Goal: Information Seeking & Learning: Learn about a topic

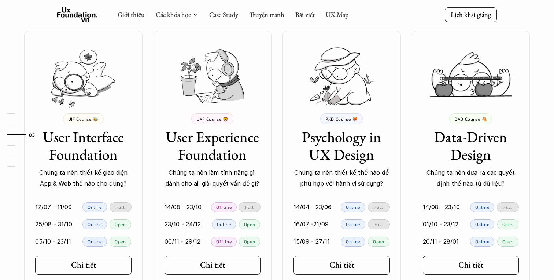
scroll to position [645, 0]
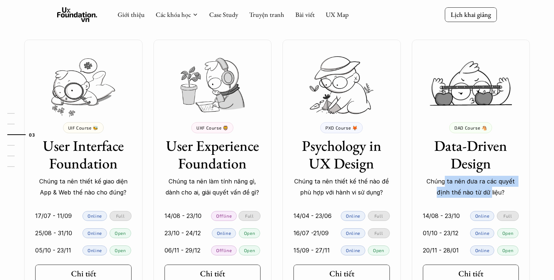
drag, startPoint x: 445, startPoint y: 178, endPoint x: 491, endPoint y: 194, distance: 48.4
click at [491, 194] on p "Chúng ta nên đưa ra các quyết định thế nào từ dữ liệu?" at bounding box center [471, 187] width 96 height 22
click at [513, 191] on p "Chúng ta nên đưa ra các quyết định thế nào từ dữ liệu?" at bounding box center [471, 187] width 96 height 22
drag, startPoint x: 506, startPoint y: 192, endPoint x: 431, endPoint y: 182, distance: 76.1
click at [430, 182] on p "Chúng ta nên đưa ra các quyết định thế nào từ dữ liệu?" at bounding box center [471, 187] width 96 height 22
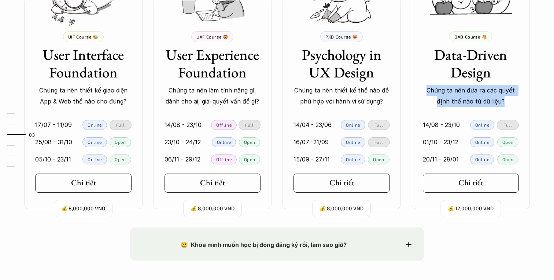
scroll to position [753, 0]
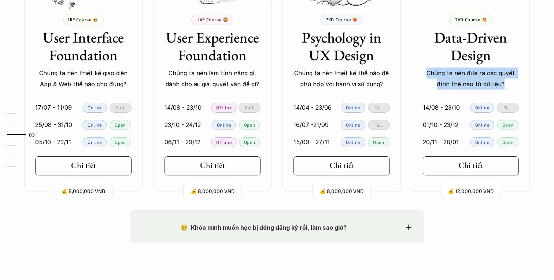
click at [502, 82] on p "Chúng ta nên đưa ra các quyết định thế nào từ dữ liệu?" at bounding box center [471, 78] width 96 height 22
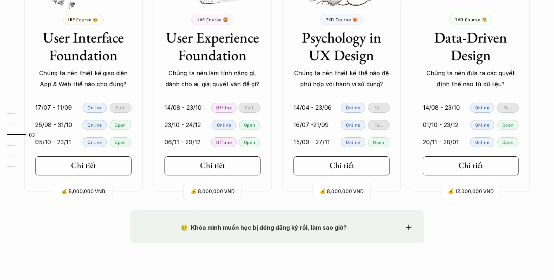
click at [308, 68] on p "Chúng ta nên thiết kế thế nào để phù hợp với hành vi sử dụng?" at bounding box center [342, 78] width 96 height 22
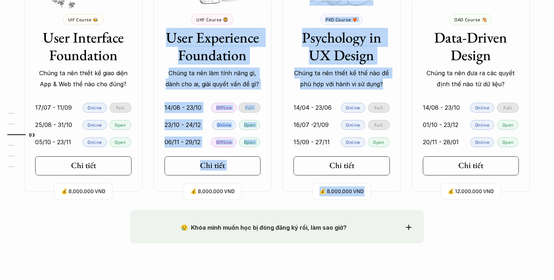
drag, startPoint x: 169, startPoint y: 39, endPoint x: 394, endPoint y: 84, distance: 228.8
click at [394, 84] on div "💰 8,000,000 VND UIF Course 🐝 User Interface Foundation Chúng ta nên thiết kế gi…" at bounding box center [277, 61] width 528 height 260
click at [459, 74] on p "Chúng ta nên đưa ra các quyết định thế nào từ dữ liệu?" at bounding box center [471, 78] width 96 height 22
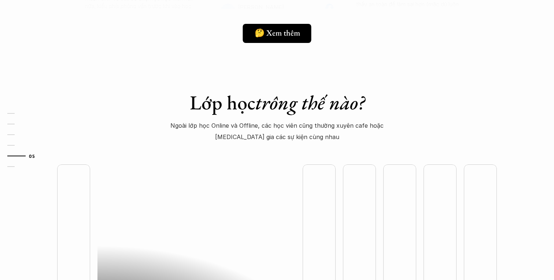
scroll to position [1774, 0]
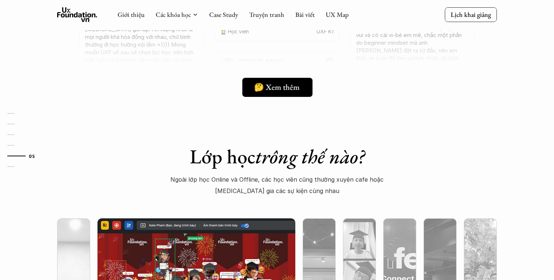
click at [291, 90] on h5 "🤔 Xem thêm" at bounding box center [276, 87] width 45 height 10
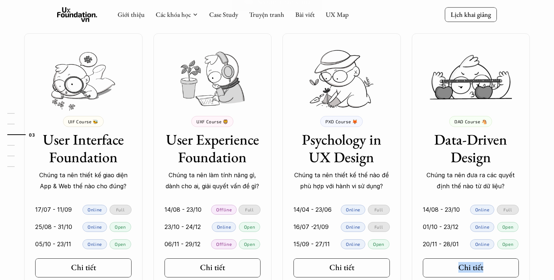
scroll to position [644, 0]
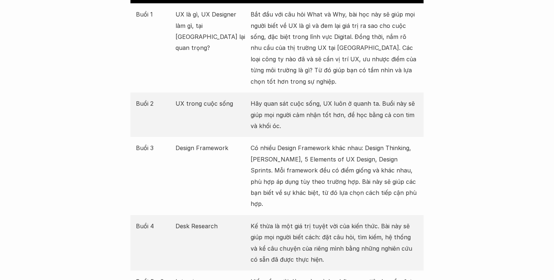
scroll to position [901, 0]
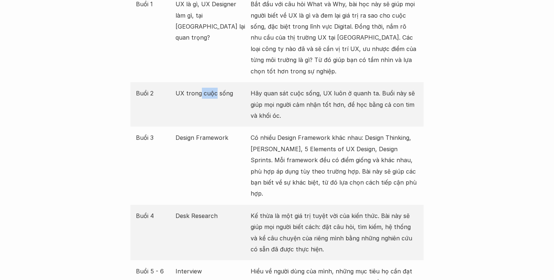
drag, startPoint x: 205, startPoint y: 91, endPoint x: 215, endPoint y: 91, distance: 9.9
click at [215, 91] on p "UX trong cuộc sống" at bounding box center [212, 93] width 72 height 11
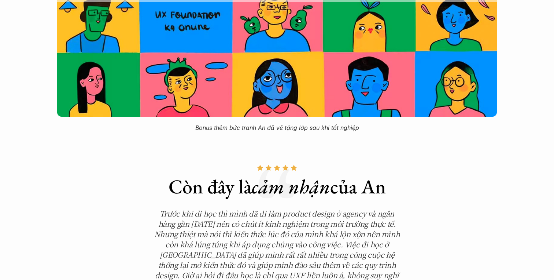
scroll to position [2357, 0]
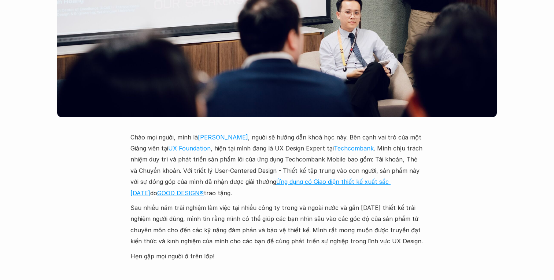
scroll to position [1962, 0]
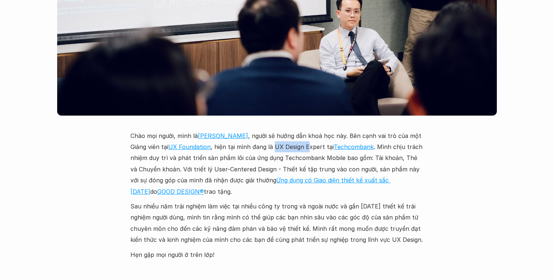
drag, startPoint x: 273, startPoint y: 134, endPoint x: 307, endPoint y: 137, distance: 33.5
click at [307, 137] on p "Chào mọi người, mình là [PERSON_NAME] , người sẽ hướng dẫn khoá học này. Bên cạ…" at bounding box center [277, 163] width 293 height 67
click at [351, 148] on p "Chào mọi người, mình là [PERSON_NAME] , người sẽ hướng dẫn khoá học này. Bên cạ…" at bounding box center [277, 163] width 293 height 67
click at [296, 137] on p "Chào mọi người, mình là [PERSON_NAME] , người sẽ hướng dẫn khoá học này. Bên cạ…" at bounding box center [277, 163] width 293 height 67
drag, startPoint x: 321, startPoint y: 136, endPoint x: 273, endPoint y: 135, distance: 47.7
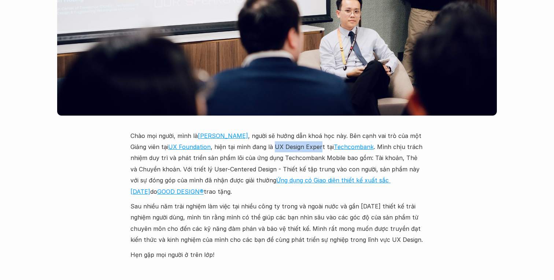
click at [273, 135] on p "Chào mọi người, mình là [PERSON_NAME] , người sẽ hướng dẫn khoá học này. Bên cạ…" at bounding box center [277, 163] width 293 height 67
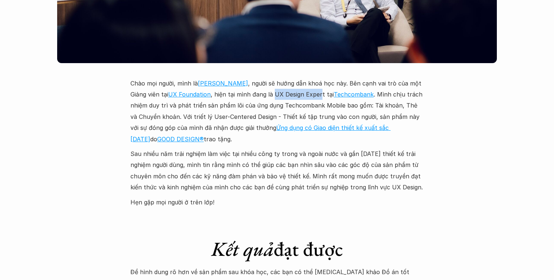
scroll to position [2018, 0]
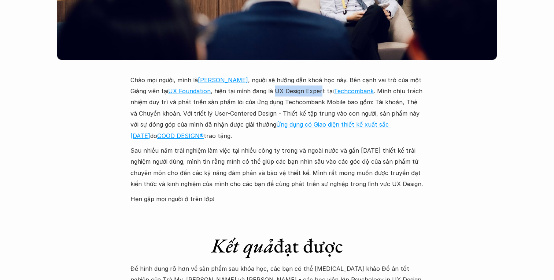
click at [332, 89] on p "Chào mọi người, mình là [PERSON_NAME] , người sẽ hướng dẫn khoá học này. Bên cạ…" at bounding box center [277, 107] width 293 height 67
click at [220, 112] on p "Chào mọi người, mình là [PERSON_NAME] , người sẽ hướng dẫn khoá học này. Bên cạ…" at bounding box center [277, 107] width 293 height 67
click at [249, 103] on p "Chào mọi người, mình là [PERSON_NAME] , người sẽ hướng dẫn khoá học này. Bên cạ…" at bounding box center [277, 107] width 293 height 67
click at [279, 145] on p "Sau nhiều năm trải nghiệm làm việc tại nhiều công ty trong và ngoài nước và gần…" at bounding box center [277, 167] width 293 height 45
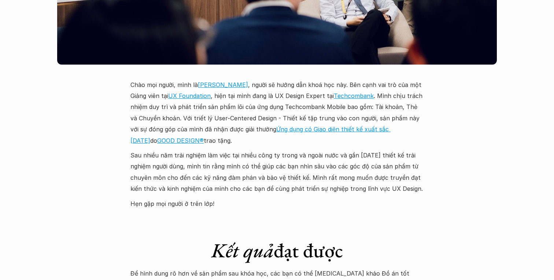
scroll to position [2009, 0]
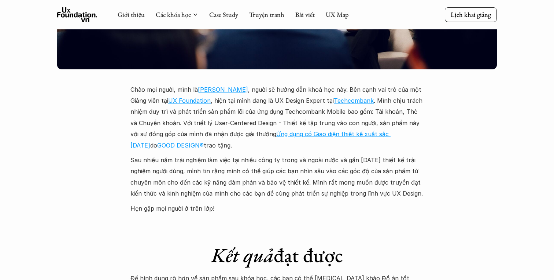
click at [278, 100] on p "Chào mọi người, mình là [PERSON_NAME] , người sẽ hướng dẫn khoá học này. Bên cạ…" at bounding box center [277, 117] width 293 height 67
click at [235, 102] on p "Chào mọi người, mình là [PERSON_NAME] , người sẽ hướng dẫn khoá học này. Bên cạ…" at bounding box center [277, 117] width 293 height 67
click at [223, 102] on p "Chào mọi người, mình là [PERSON_NAME] , người sẽ hướng dẫn khoá học này. Bên cạ…" at bounding box center [277, 117] width 293 height 67
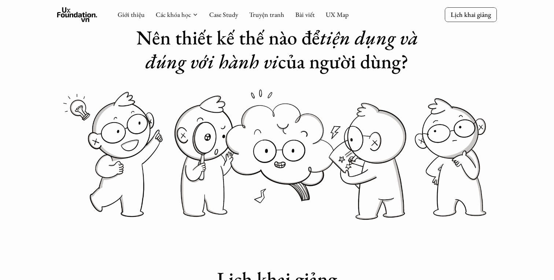
scroll to position [0, 0]
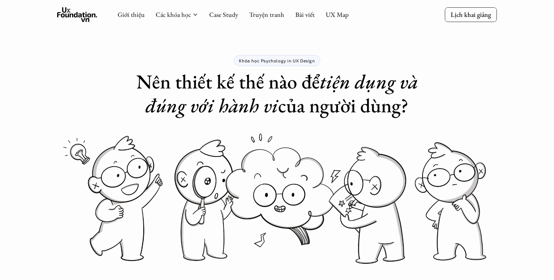
click at [89, 14] on use at bounding box center [77, 14] width 40 height 15
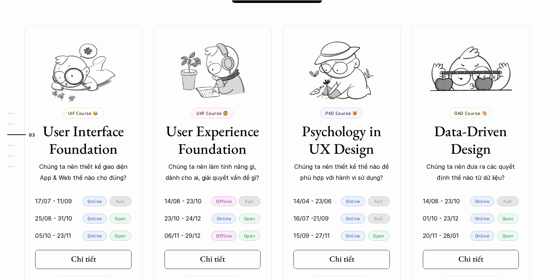
scroll to position [662, 0]
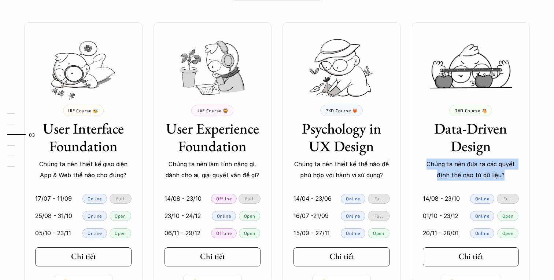
drag, startPoint x: 429, startPoint y: 163, endPoint x: 506, endPoint y: 172, distance: 77.2
click at [506, 172] on p "Chúng ta nên đưa ra các quyết định thế nào từ dữ liệu?" at bounding box center [471, 169] width 96 height 22
click at [491, 165] on p "Chúng ta nên đưa ra các quyết định thế nào từ dữ liệu?" at bounding box center [471, 169] width 96 height 22
click at [495, 165] on p "Chúng ta nên đưa ra các quyết định thế nào từ dữ liệu?" at bounding box center [471, 169] width 96 height 22
drag, startPoint x: 495, startPoint y: 165, endPoint x: 468, endPoint y: 179, distance: 30.4
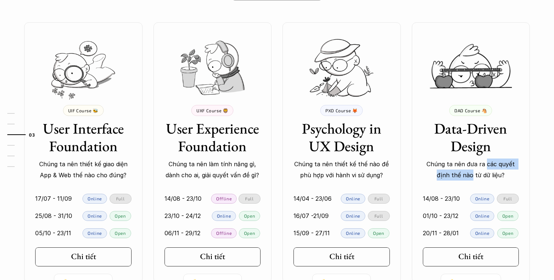
click at [468, 180] on p "Chúng ta nên đưa ra các quyết định thế nào từ dữ liệu?" at bounding box center [471, 169] width 96 height 22
click at [448, 181] on div "💰 12,000,000 VND DAD Course 🐴 Data-Driven Design Chúng ta nên đưa ra các quyết …" at bounding box center [471, 152] width 118 height 260
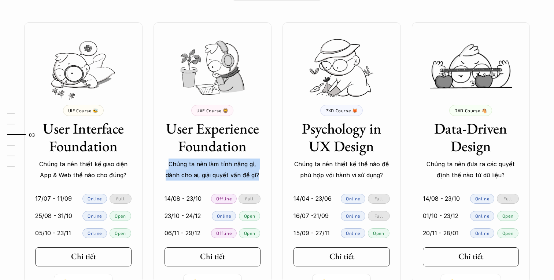
drag, startPoint x: 260, startPoint y: 175, endPoint x: 167, endPoint y: 162, distance: 93.4
click at [167, 162] on p "Chúng ta nên làm tính năng gì, dành cho ai, giải quyết vấn đề gì?" at bounding box center [213, 169] width 96 height 22
click at [219, 171] on p "Chúng ta nên làm tính năng gì, dành cho ai, giải quyết vấn đề gì?" at bounding box center [213, 169] width 96 height 22
drag, startPoint x: 222, startPoint y: 166, endPoint x: 242, endPoint y: 167, distance: 19.8
click at [238, 166] on p "Chúng ta nên làm tính năng gì, dành cho ai, giải quyết vấn đề gì?" at bounding box center [213, 169] width 96 height 22
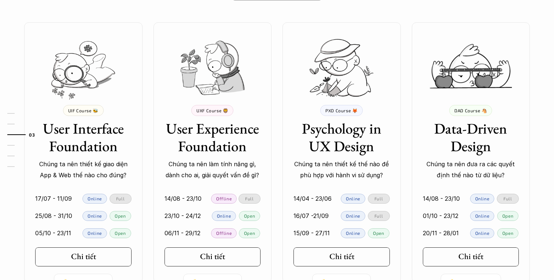
click at [242, 168] on p "Chúng ta nên làm tính năng gì, dành cho ai, giải quyết vấn đề gì?" at bounding box center [213, 169] width 96 height 22
drag, startPoint x: 259, startPoint y: 176, endPoint x: 165, endPoint y: 165, distance: 94.1
click at [165, 165] on p "Chúng ta nên làm tính năng gì, dành cho ai, giải quyết vấn đề gì?" at bounding box center [213, 169] width 96 height 22
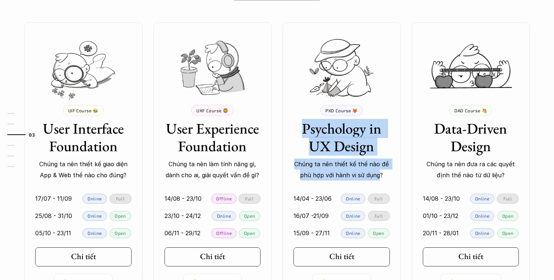
drag, startPoint x: 380, startPoint y: 177, endPoint x: 296, endPoint y: 124, distance: 98.7
click at [296, 124] on div "PXD Course 🦊 Psychology in UX Design Chúng ta nên thiết kế thế nào để phù hợp v…" at bounding box center [342, 143] width 118 height 76
click at [387, 176] on p "Chúng ta nên thiết kế thế nào để phù hợp với hành vi sử dụng?" at bounding box center [342, 169] width 96 height 22
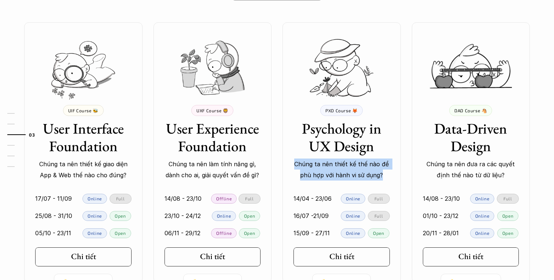
drag, startPoint x: 384, startPoint y: 175, endPoint x: 294, endPoint y: 165, distance: 89.7
click at [294, 165] on p "Chúng ta nên thiết kế thế nào để phù hợp với hành vi sử dụng?" at bounding box center [342, 169] width 96 height 22
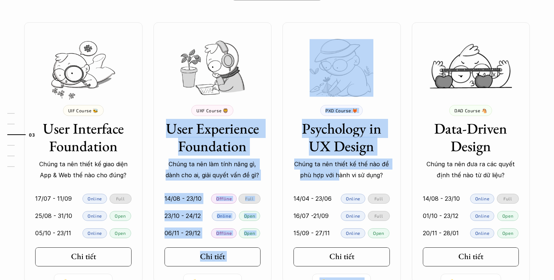
drag, startPoint x: 166, startPoint y: 126, endPoint x: 337, endPoint y: 174, distance: 177.2
click at [337, 174] on div "💰 8,000,000 VND UIF Course 🐝 User Interface Foundation Chúng ta nên thiết kế gi…" at bounding box center [277, 152] width 528 height 260
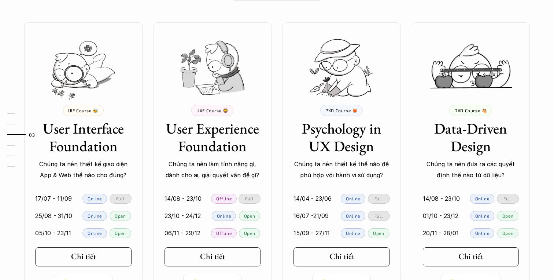
click at [381, 175] on p "Chúng ta nên thiết kế thế nào để phù hợp với hành vi sử dụng?" at bounding box center [342, 169] width 96 height 22
drag, startPoint x: 44, startPoint y: 125, endPoint x: 100, endPoint y: 125, distance: 56.1
click at [64, 125] on div "01 02 03 04 05 06" at bounding box center [36, 140] width 73 height 280
click at [345, 178] on p "Chúng ta nên thiết kế thế nào để phù hợp với hành vi sử dụng?" at bounding box center [342, 169] width 96 height 22
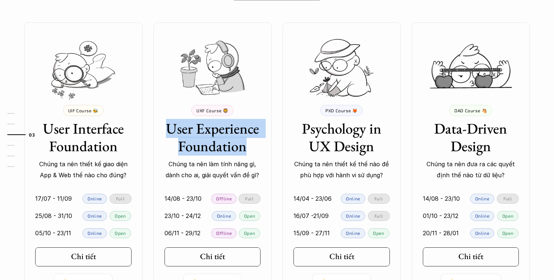
drag, startPoint x: 169, startPoint y: 131, endPoint x: 264, endPoint y: 151, distance: 97.5
click at [264, 151] on div "UXF Course 🦁 User Experience Foundation Chúng ta nên làm tính năng gì, dành cho…" at bounding box center [213, 143] width 118 height 76
click at [42, 124] on link "02" at bounding box center [24, 124] width 35 height 9
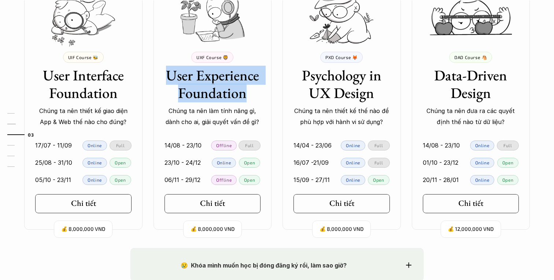
scroll to position [728, 0]
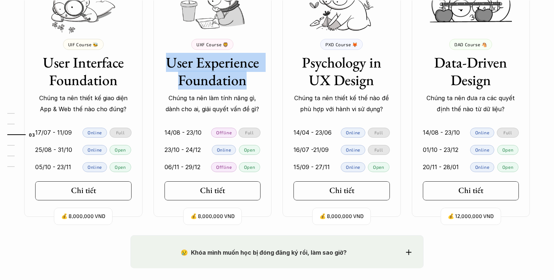
click at [163, 57] on div "UXF Course 🦁 User Experience Foundation Chúng ta nên làm tính năng gì, dành cho…" at bounding box center [213, 77] width 118 height 76
drag, startPoint x: 169, startPoint y: 58, endPoint x: 246, endPoint y: 83, distance: 80.8
click at [246, 83] on h3 "User Experience Foundation" at bounding box center [213, 71] width 96 height 35
click at [202, 69] on h3 "User Experience Foundation" at bounding box center [213, 71] width 96 height 35
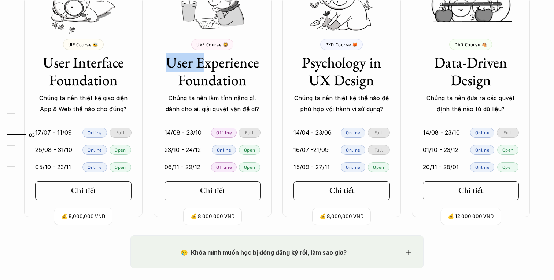
drag, startPoint x: 205, startPoint y: 65, endPoint x: 162, endPoint y: 64, distance: 43.6
click at [162, 64] on div "UXF Course 🦁 User Experience Foundation Chúng ta nên làm tính năng gì, dành cho…" at bounding box center [213, 77] width 118 height 76
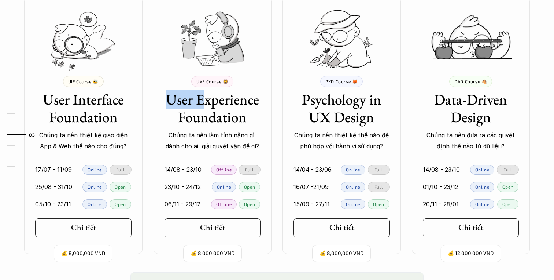
scroll to position [694, 0]
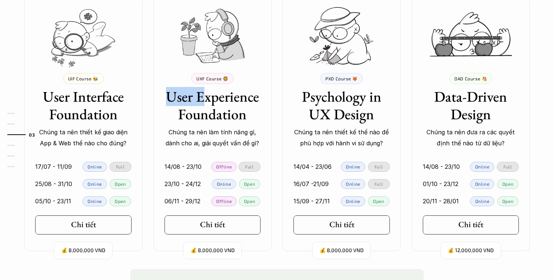
click at [220, 94] on h3 "User Experience Foundation" at bounding box center [213, 105] width 96 height 35
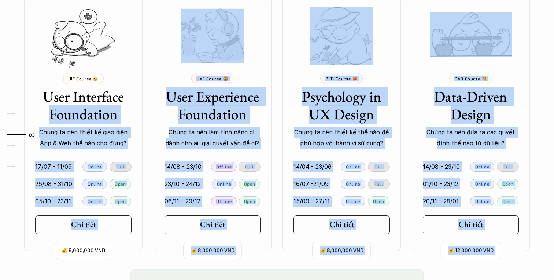
drag, startPoint x: 40, startPoint y: 98, endPoint x: 144, endPoint y: 95, distance: 104.9
click at [18, 85] on div "01 02 03 04 05 06" at bounding box center [36, 140] width 73 height 280
drag, startPoint x: 44, startPoint y: 98, endPoint x: 128, endPoint y: 98, distance: 84.0
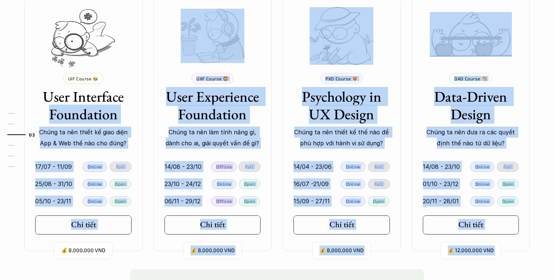
click at [181, 94] on h3 "User Experience Foundation" at bounding box center [213, 105] width 96 height 35
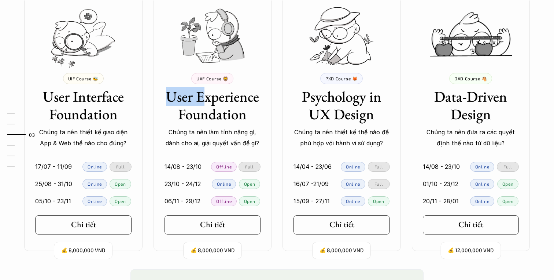
drag, startPoint x: 207, startPoint y: 98, endPoint x: 157, endPoint y: 98, distance: 49.9
click at [157, 98] on div "UXF Course 🦁 User Experience Foundation Chúng ta nên làm tính năng gì, dành cho…" at bounding box center [213, 111] width 118 height 76
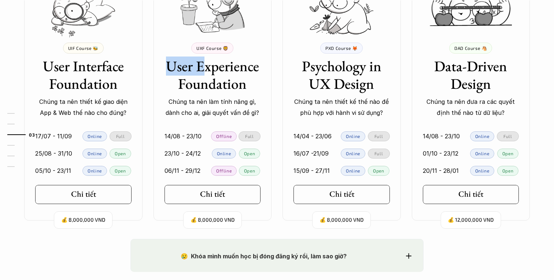
scroll to position [737, 0]
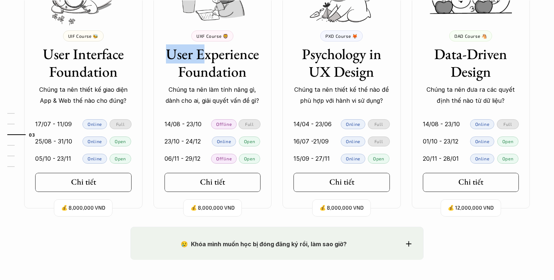
click at [139, 215] on div "Ở đây dạy gì thế? 🧠 So sánh các khóa Mỗi khóa học tập trung vào những nhóm đối …" at bounding box center [277, 29] width 528 height 396
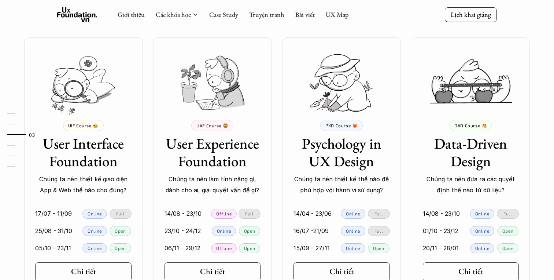
scroll to position [646, 0]
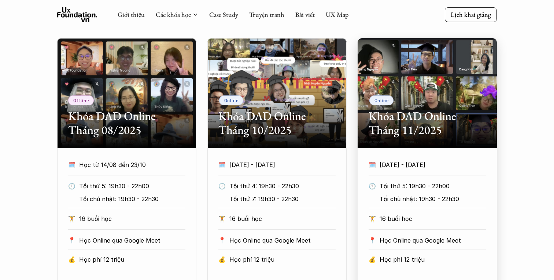
scroll to position [393, 0]
